Goal: Information Seeking & Learning: Learn about a topic

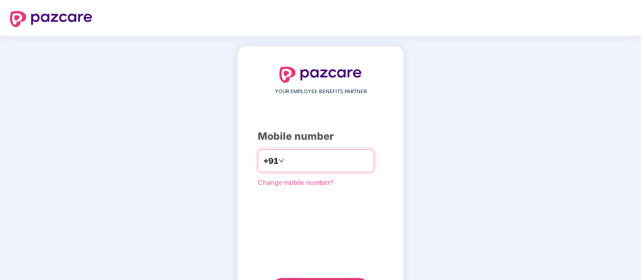
click at [289, 167] on input "number" at bounding box center [327, 161] width 82 height 16
type input "**********"
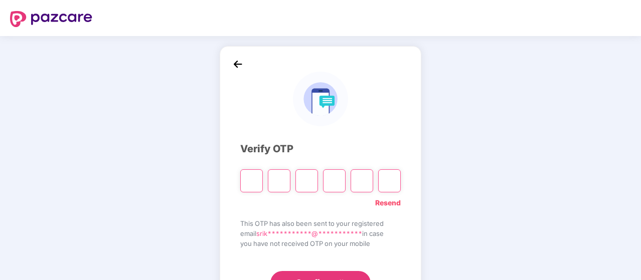
type input "*"
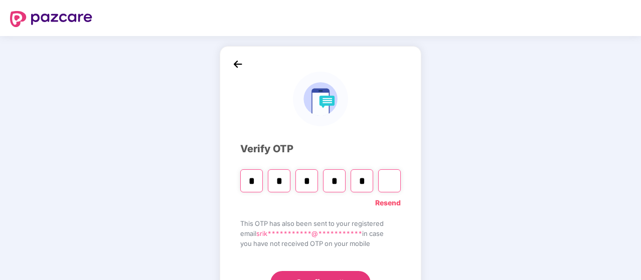
type input "*"
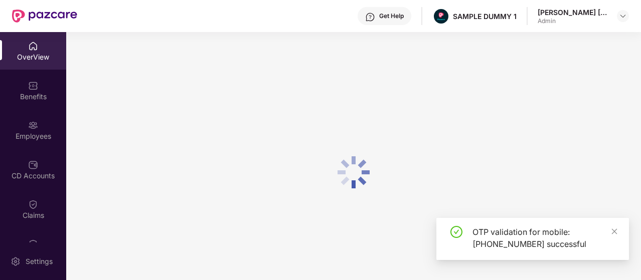
click at [48, 61] on div "OverView" at bounding box center [33, 57] width 66 height 10
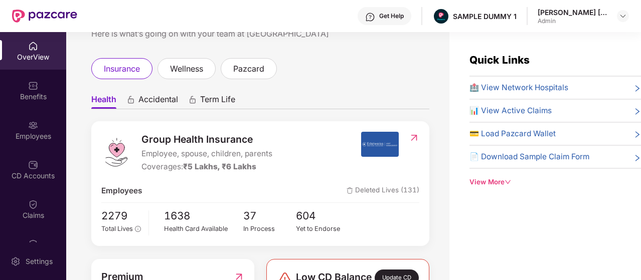
scroll to position [50, 0]
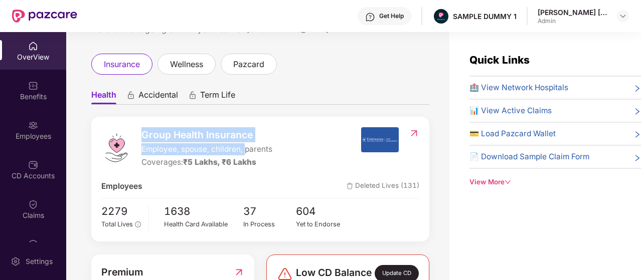
drag, startPoint x: 143, startPoint y: 131, endPoint x: 254, endPoint y: 133, distance: 110.9
click at [254, 133] on span "Group Health Insurance" at bounding box center [206, 134] width 131 height 15
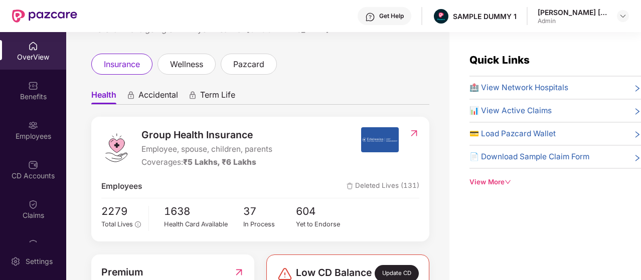
click at [166, 94] on span "Accidental" at bounding box center [158, 97] width 40 height 15
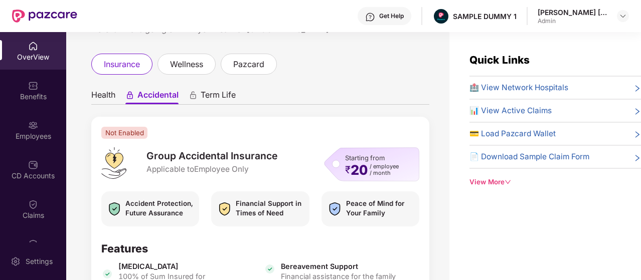
click at [229, 90] on span "Term Life" at bounding box center [218, 97] width 35 height 15
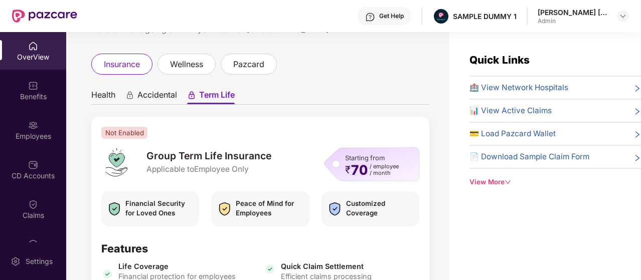
click at [96, 90] on span "Health" at bounding box center [103, 97] width 24 height 15
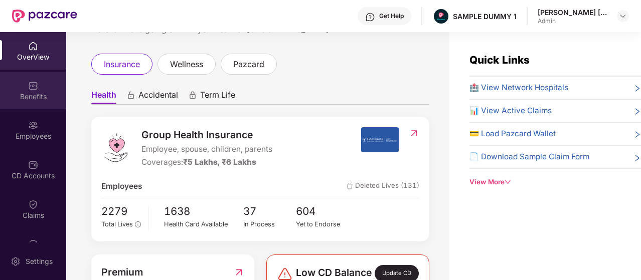
click at [49, 91] on div "Benefits" at bounding box center [33, 91] width 66 height 38
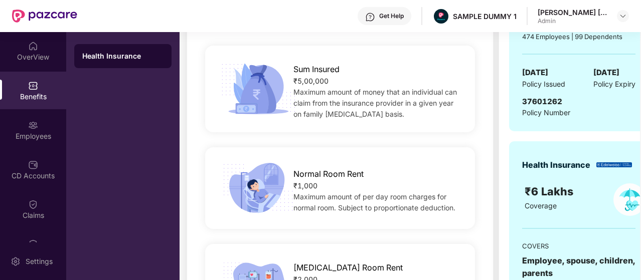
scroll to position [151, 0]
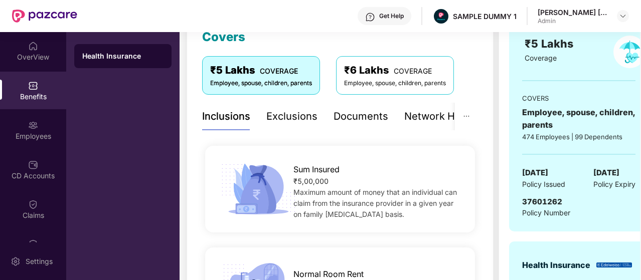
click at [300, 120] on div "Exclusions" at bounding box center [291, 117] width 51 height 16
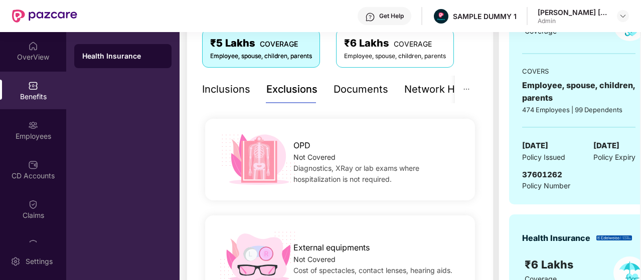
scroll to position [50, 0]
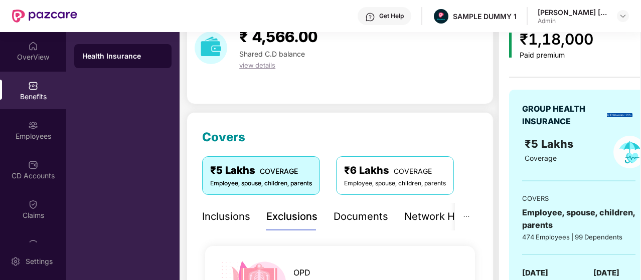
click at [418, 221] on div "Network Hospitals" at bounding box center [448, 217] width 88 height 16
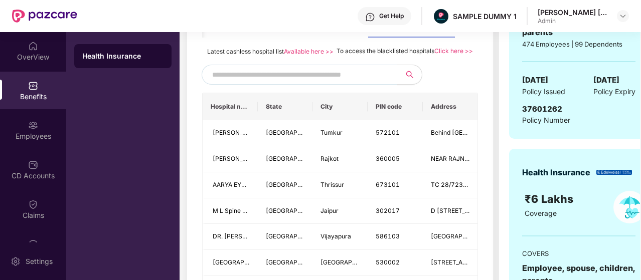
scroll to position [251, 0]
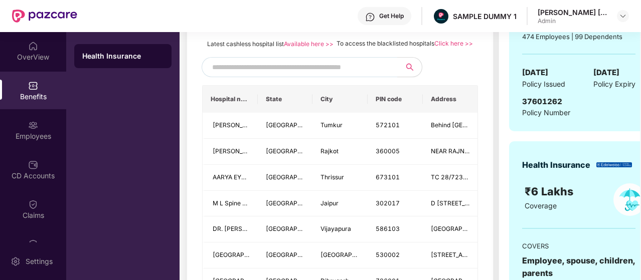
click at [358, 75] on input "text" at bounding box center [298, 67] width 172 height 15
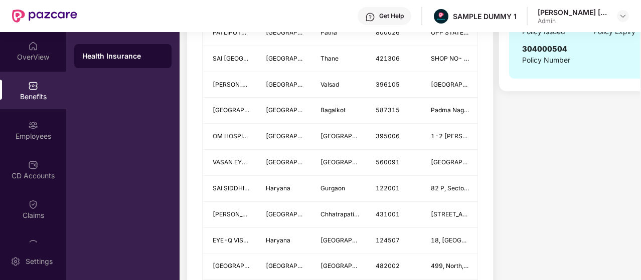
scroll to position [452, 0]
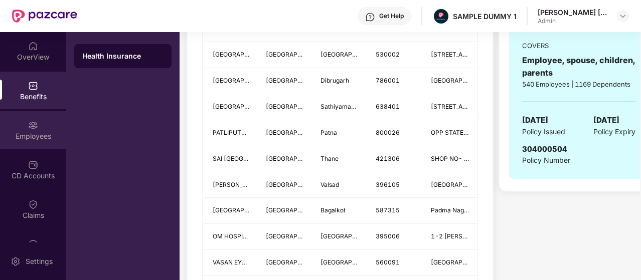
click at [57, 130] on div "Employees" at bounding box center [33, 130] width 66 height 38
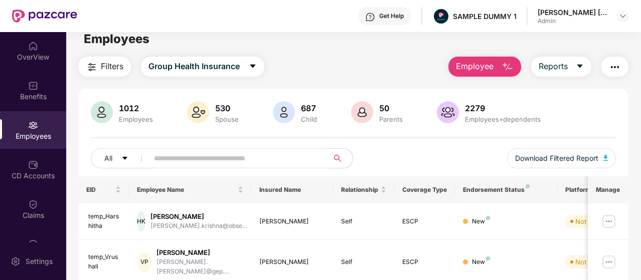
scroll to position [0, 0]
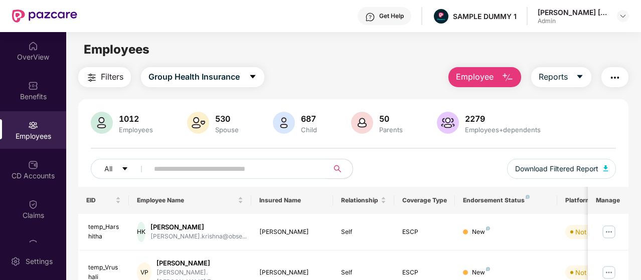
click at [370, 21] on img at bounding box center [370, 17] width 10 height 10
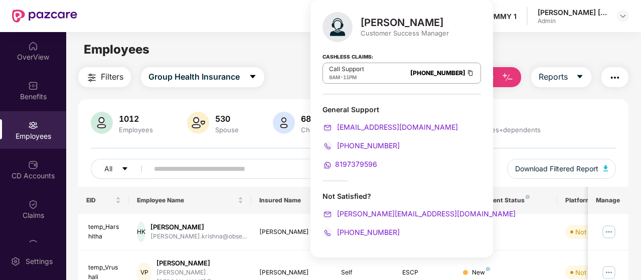
click at [290, 29] on div "Get Help SAMPLE DUMMY 1 [PERSON_NAME] [PERSON_NAME] Admin" at bounding box center [353, 16] width 552 height 32
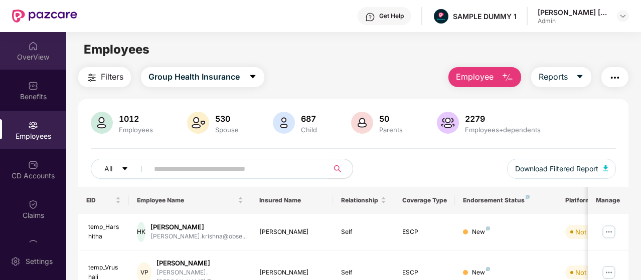
click at [36, 65] on div "OverView" at bounding box center [33, 51] width 66 height 38
